Goal: Transaction & Acquisition: Purchase product/service

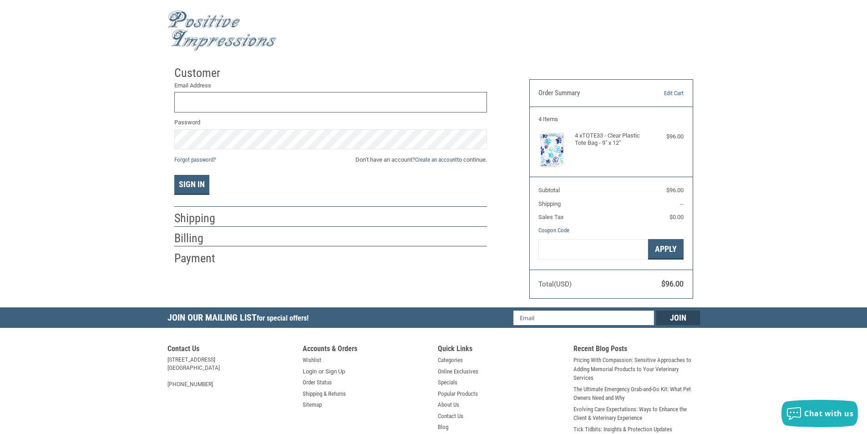
click at [274, 101] on input "Email Address" at bounding box center [330, 102] width 313 height 20
type input "[PERSON_NAME][EMAIL_ADDRESS][PERSON_NAME][DOMAIN_NAME]"
drag, startPoint x: 479, startPoint y: 158, endPoint x: 461, endPoint y: 160, distance: 17.8
click at [475, 159] on span "Don’t have an account? Create an account to continue." at bounding box center [421, 159] width 132 height 9
click at [445, 161] on link "Create an account" at bounding box center [436, 159] width 42 height 7
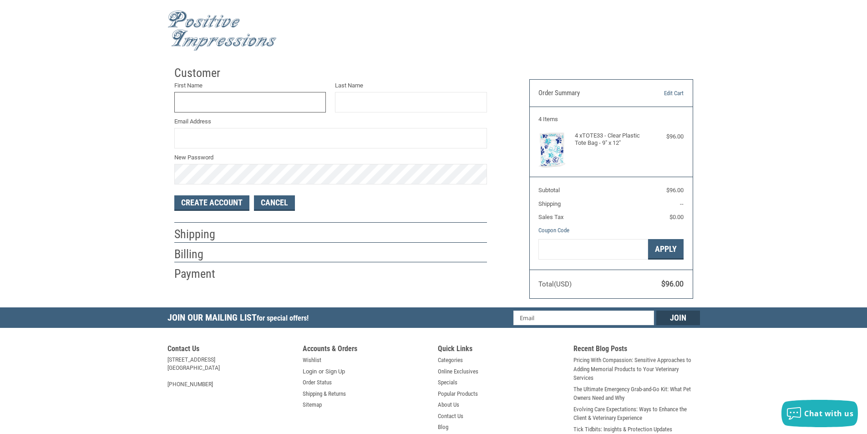
click at [252, 101] on input "First Name" at bounding box center [250, 102] width 152 height 20
type input "[PERSON_NAME]"
type input "[PERSON_NAME][EMAIL_ADDRESS][PERSON_NAME][DOMAIN_NAME]"
click at [206, 208] on button "Create Account" at bounding box center [211, 202] width 75 height 15
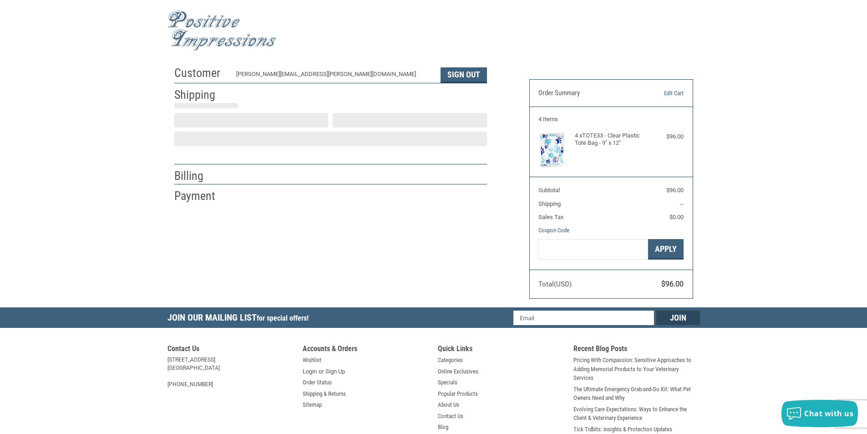
select select "US"
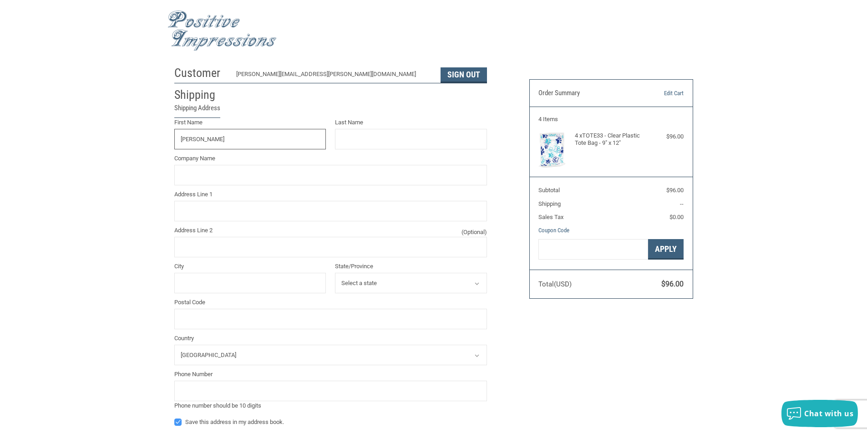
type input "[PERSON_NAME]"
type input "[GEOGRAPHIC_DATA]"
type input "[STREET_ADDRESS]"
click at [284, 280] on input "BRUNSW" at bounding box center [250, 283] width 152 height 20
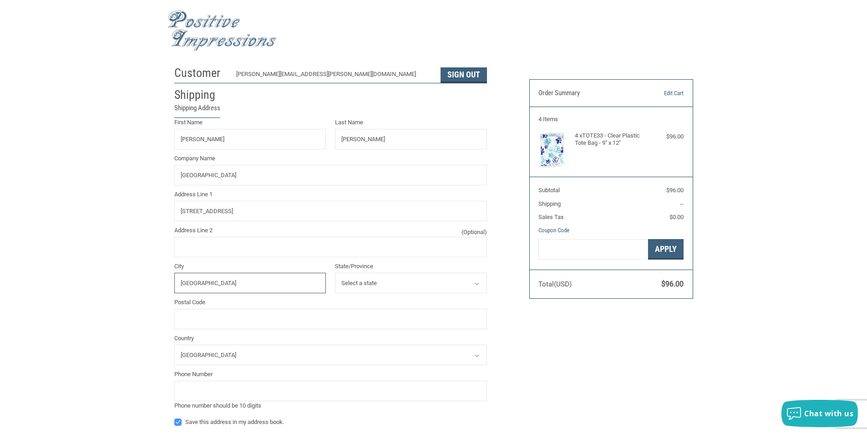
type input "[GEOGRAPHIC_DATA]"
select select "OH"
type input "44212"
type input "3302255661"
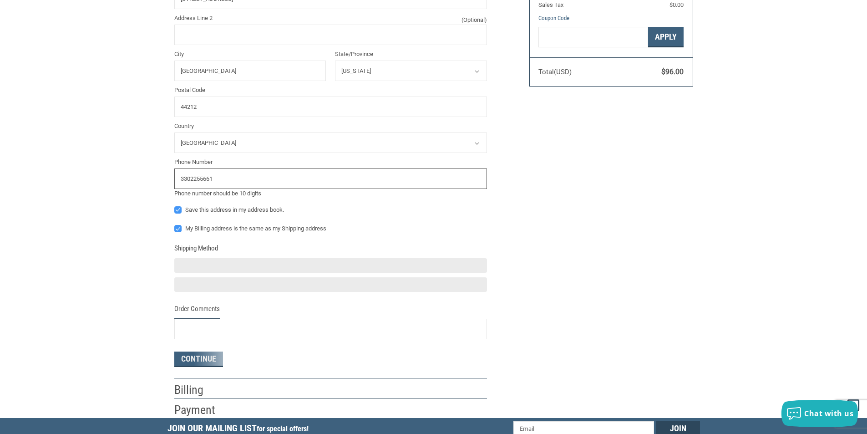
scroll to position [228, 0]
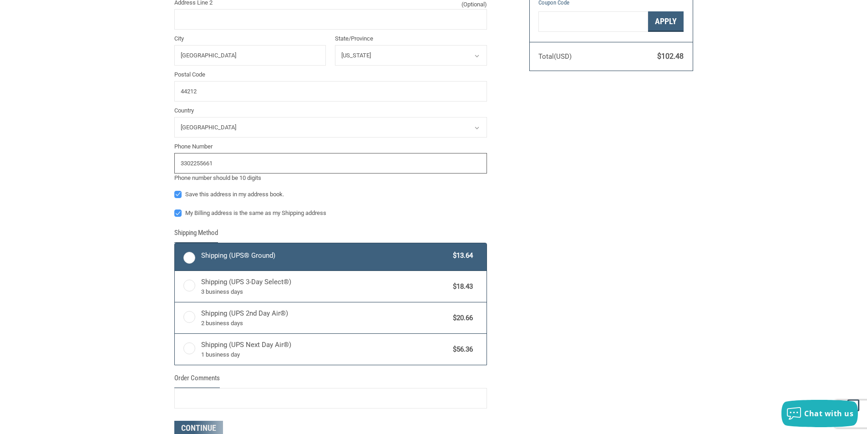
radio input "true"
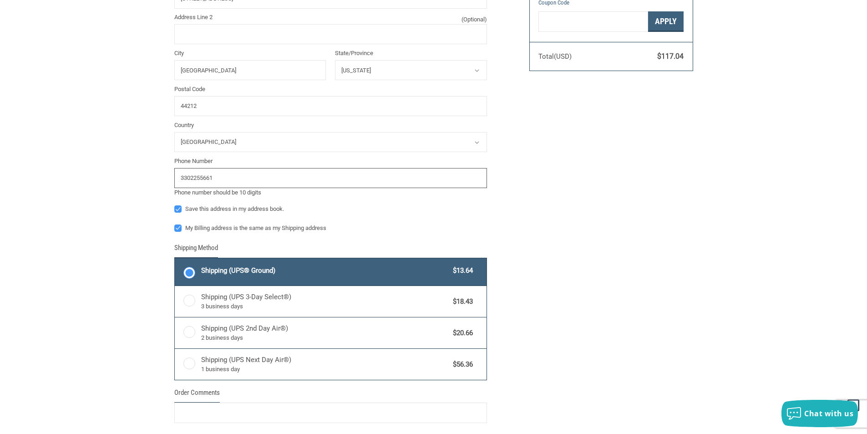
scroll to position [242, 0]
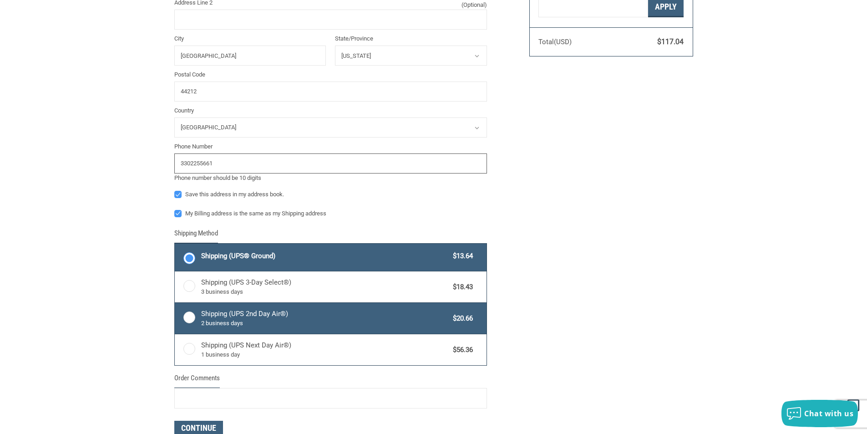
type input "3302255661"
click at [279, 330] on label "Shipping (UPS 2nd Day Air®) 2 business days $20.66" at bounding box center [331, 318] width 312 height 31
click at [175, 304] on input "Shipping (UPS 2nd Day Air®) 2 business days $20.66" at bounding box center [175, 304] width 0 height 0
radio input "true"
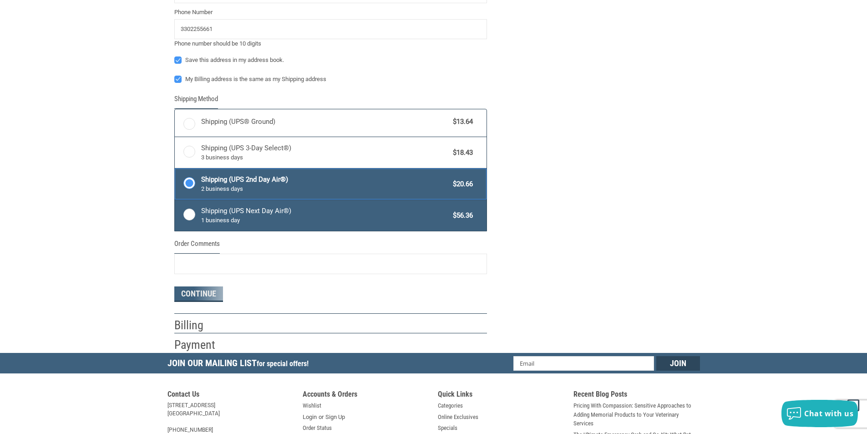
scroll to position [379, 0]
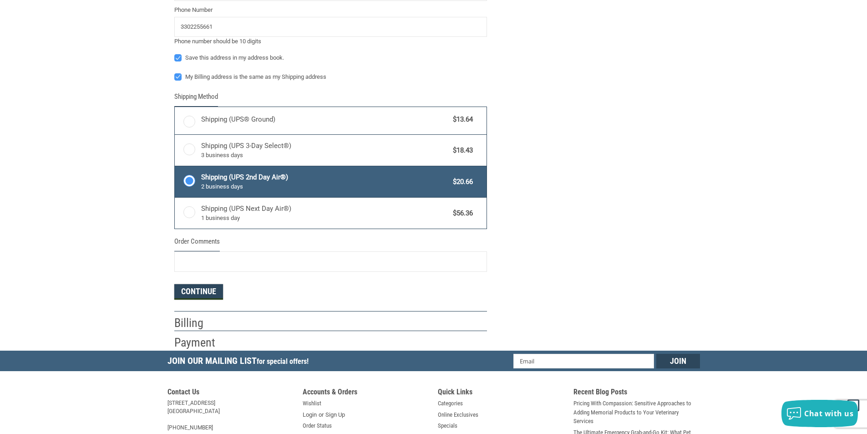
click at [207, 297] on button "Continue" at bounding box center [198, 291] width 49 height 15
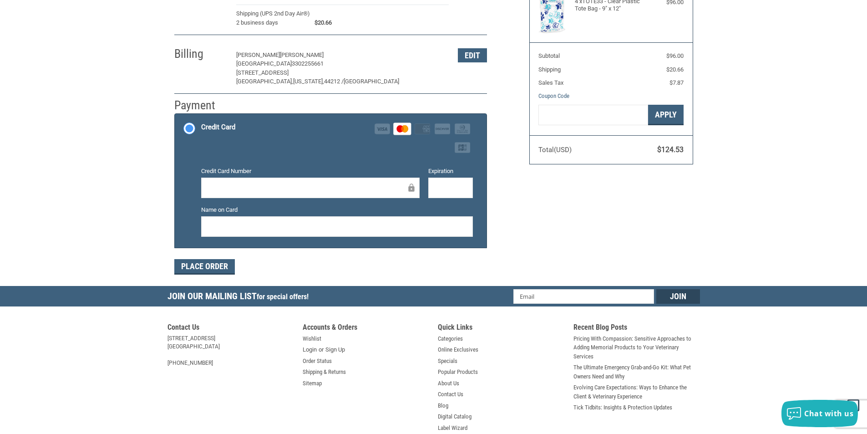
scroll to position [137, 0]
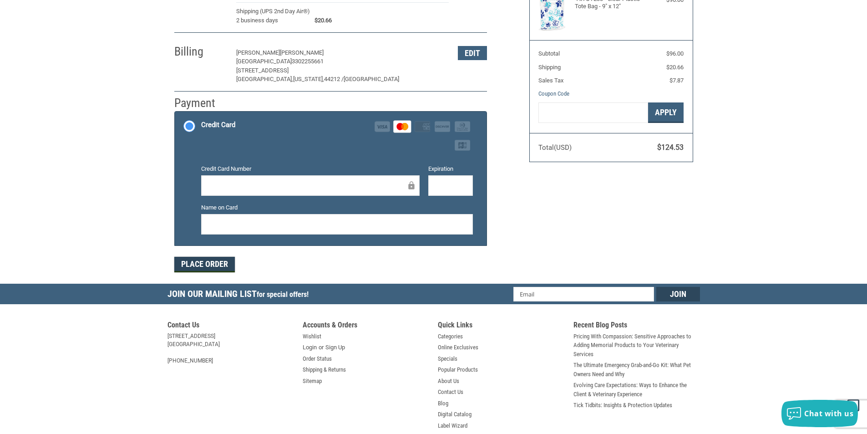
click at [209, 269] on button "Place Order" at bounding box center [204, 264] width 61 height 15
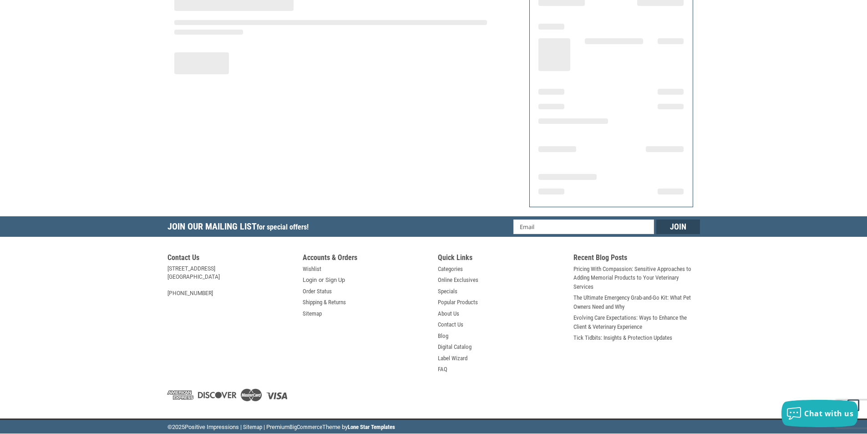
scroll to position [90, 0]
